Goal: Communication & Community: Answer question/provide support

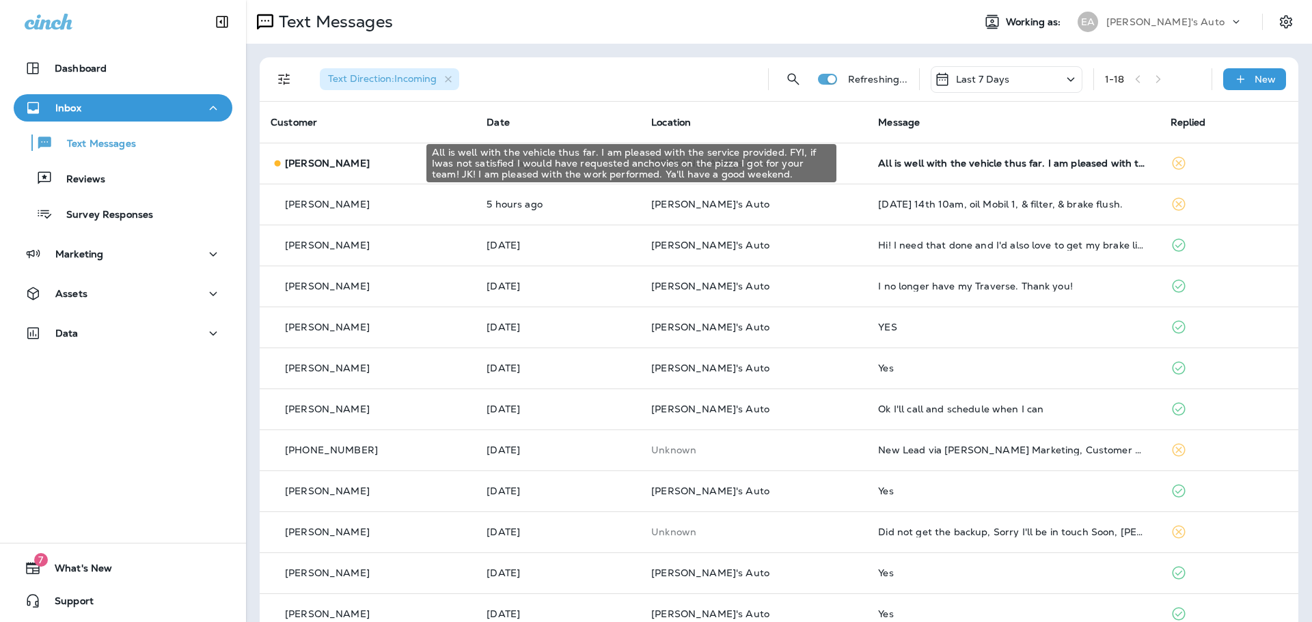
click at [949, 163] on div "All is well with the vehicle thus far. I am pleased with the service provided. …" at bounding box center [1013, 163] width 270 height 11
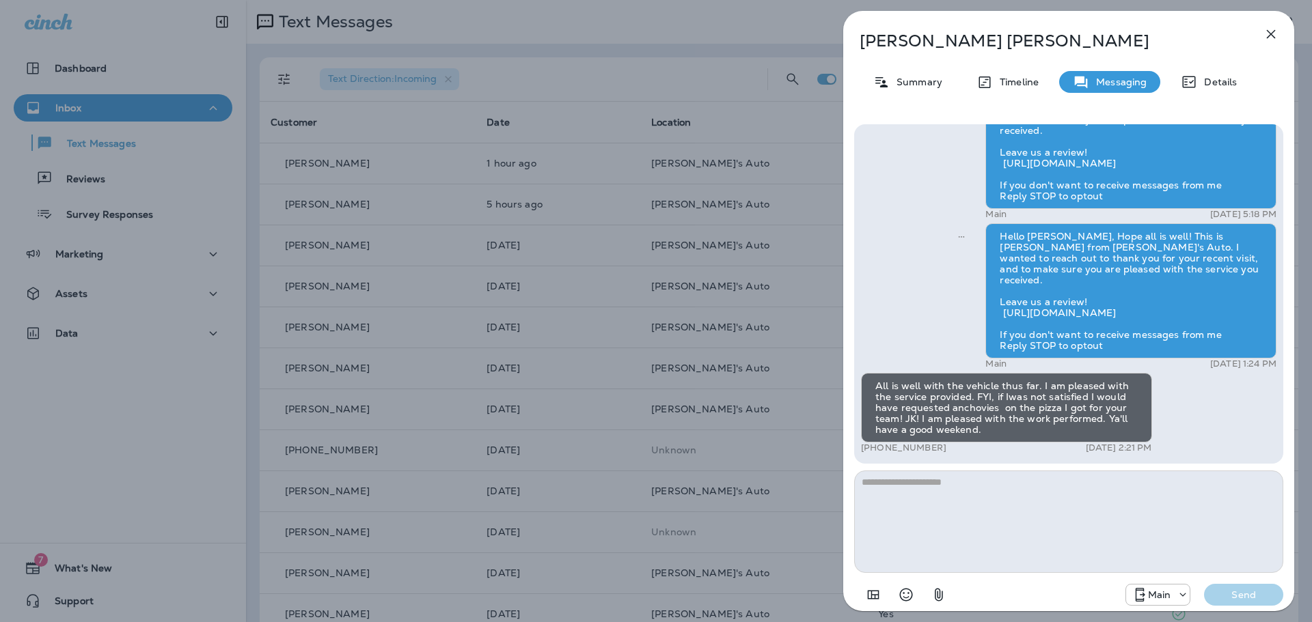
click at [1038, 500] on textarea at bounding box center [1068, 522] width 429 height 102
type textarea "**********"
click at [1251, 599] on p "Send" at bounding box center [1243, 595] width 57 height 12
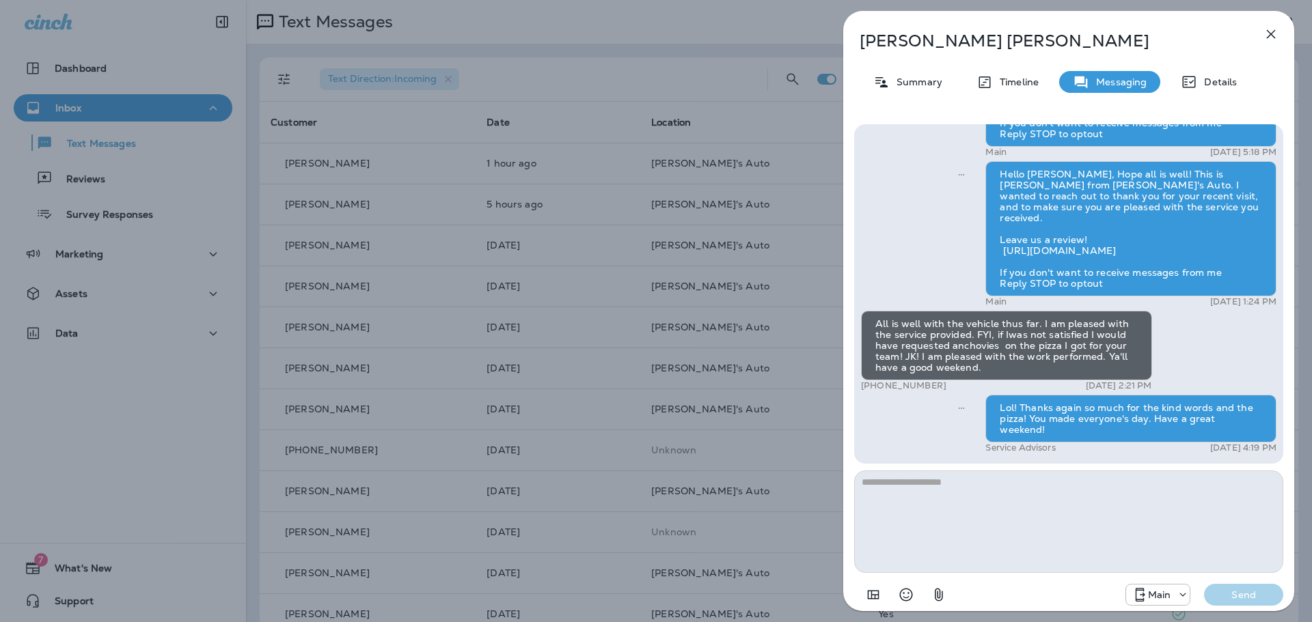
click at [1271, 32] on icon "button" at bounding box center [1270, 34] width 16 height 16
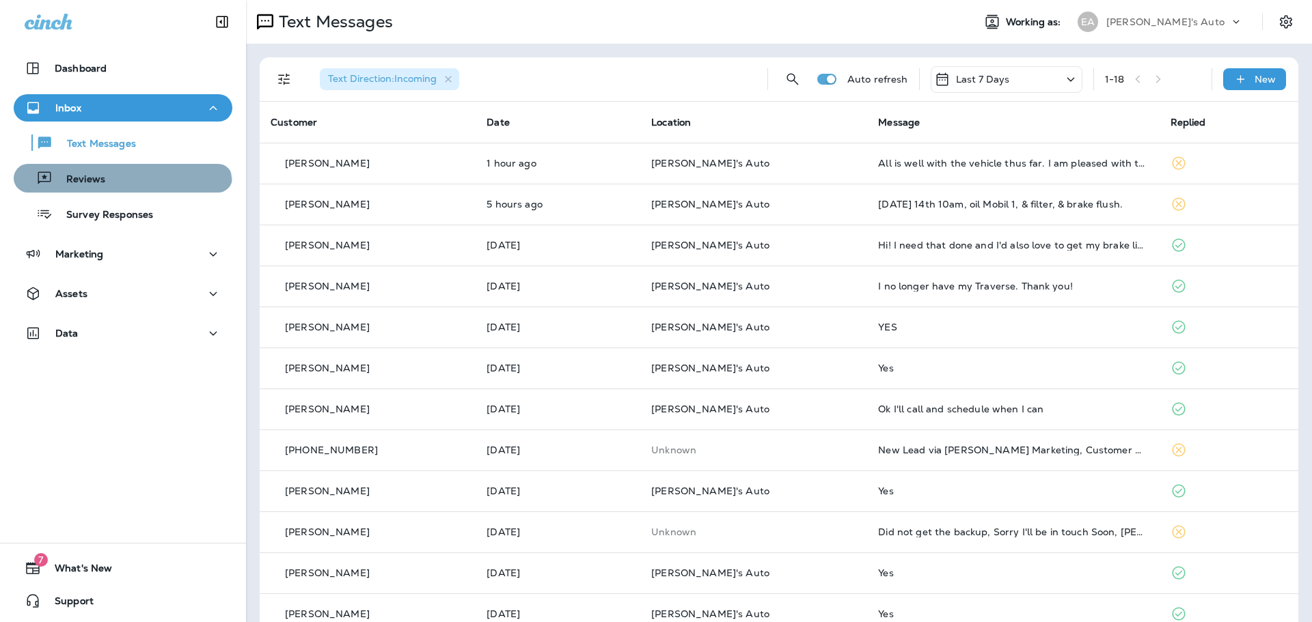
click at [122, 191] on button "Reviews" at bounding box center [123, 178] width 219 height 29
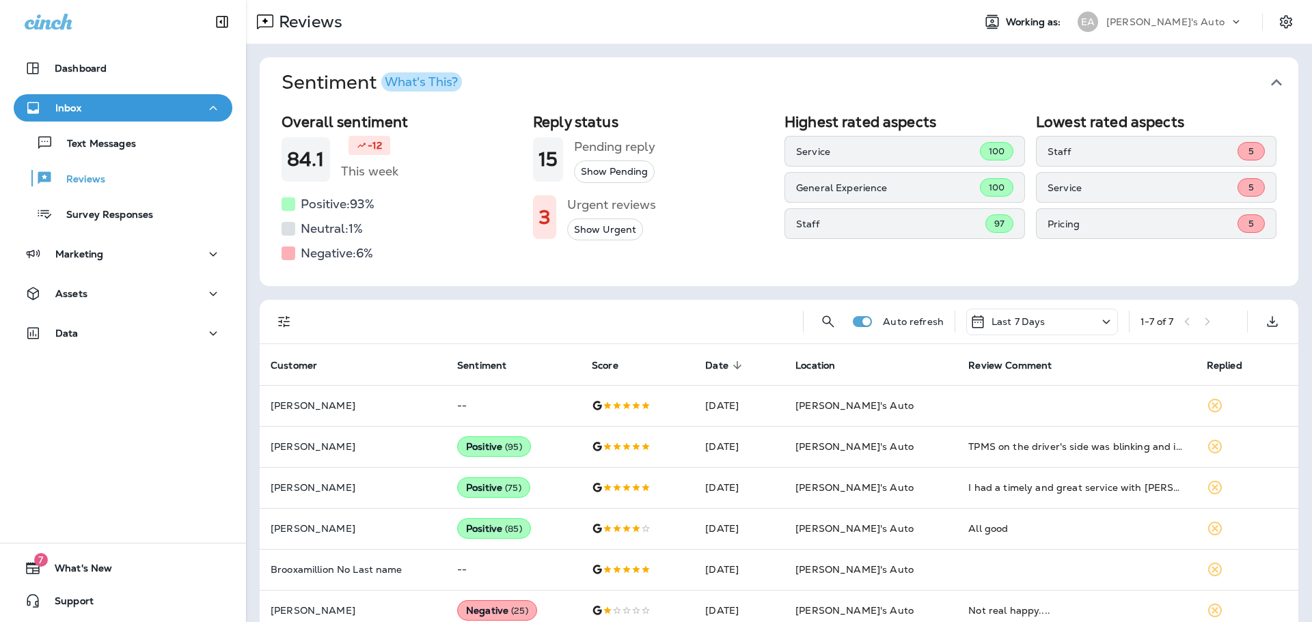
scroll to position [64, 0]
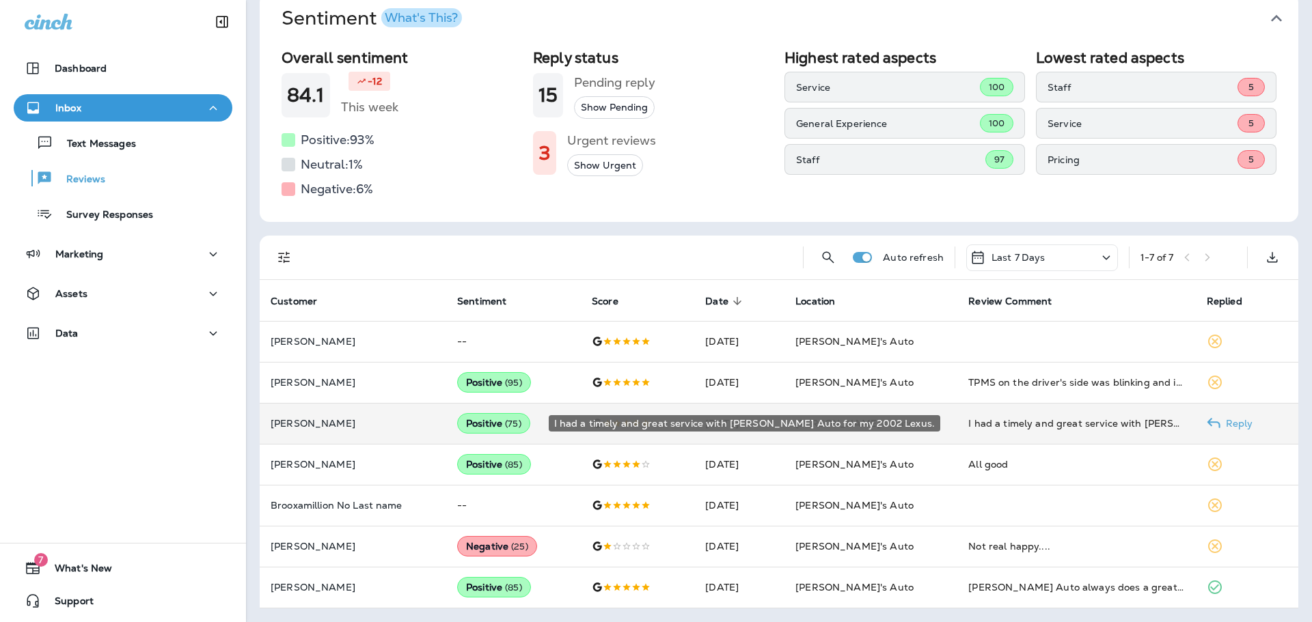
click at [1092, 424] on div "I had a timely and great service with [PERSON_NAME] Auto for my 2002 Lexus." at bounding box center [1076, 424] width 216 height 14
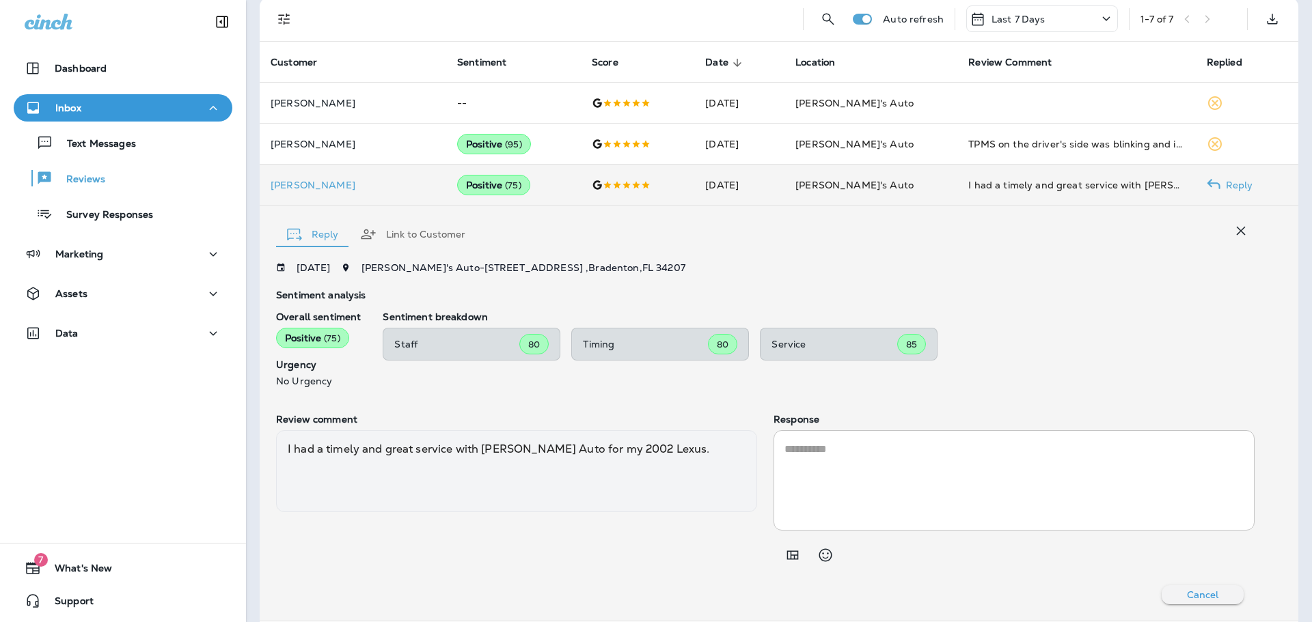
scroll to position [301, 0]
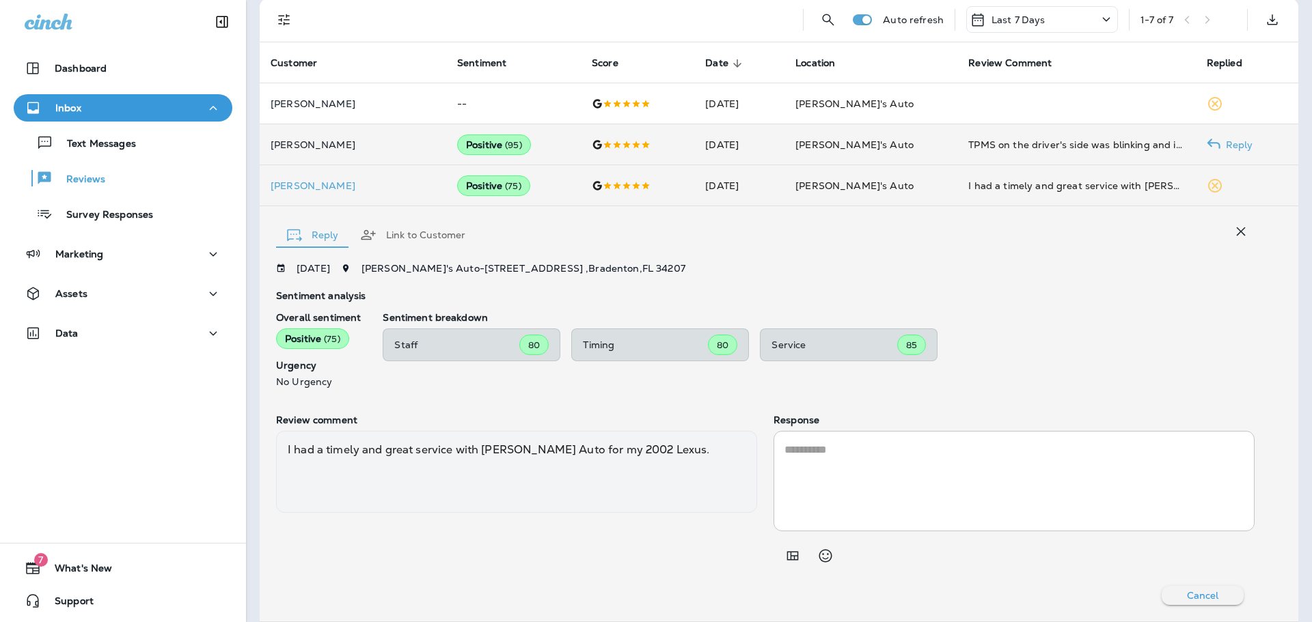
click at [402, 163] on td "[PERSON_NAME]" at bounding box center [353, 144] width 186 height 41
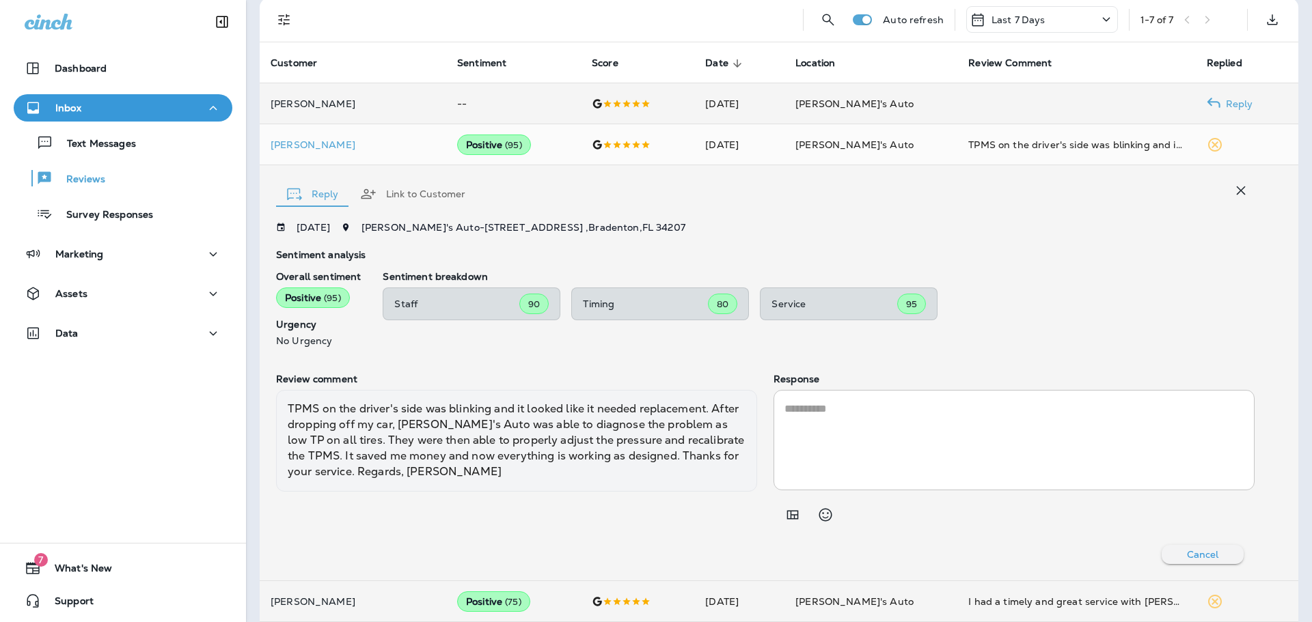
click at [375, 106] on p "[PERSON_NAME]" at bounding box center [353, 103] width 165 height 11
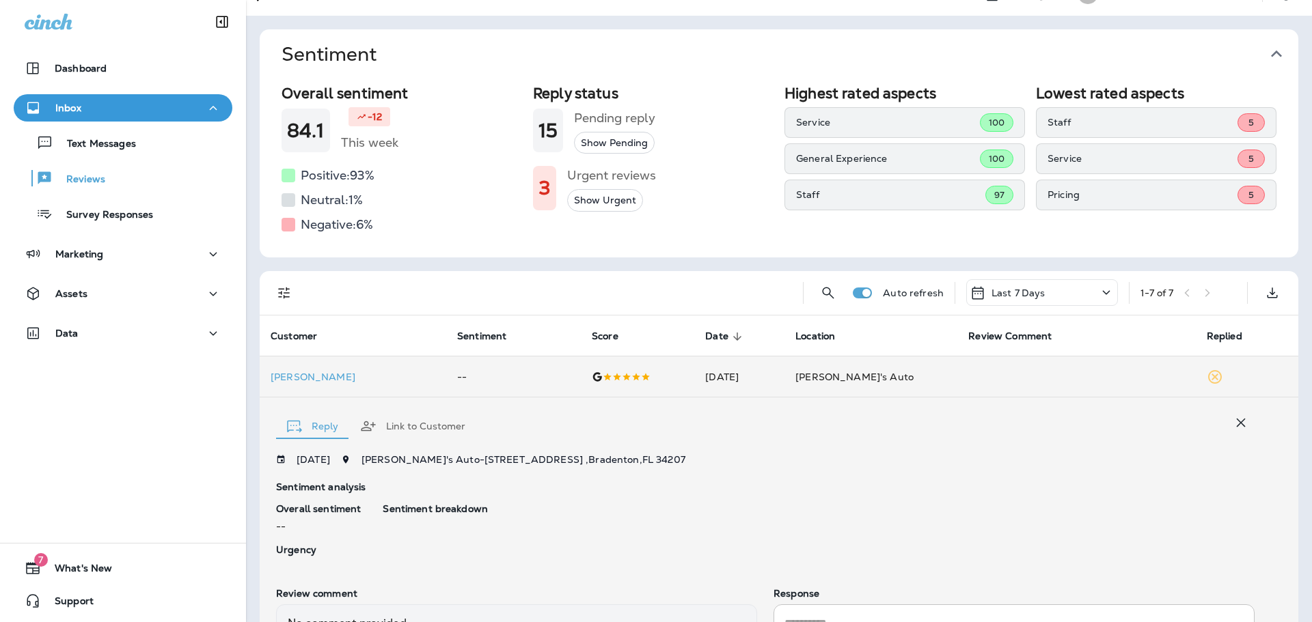
scroll to position [0, 0]
